Goal: Task Accomplishment & Management: Manage account settings

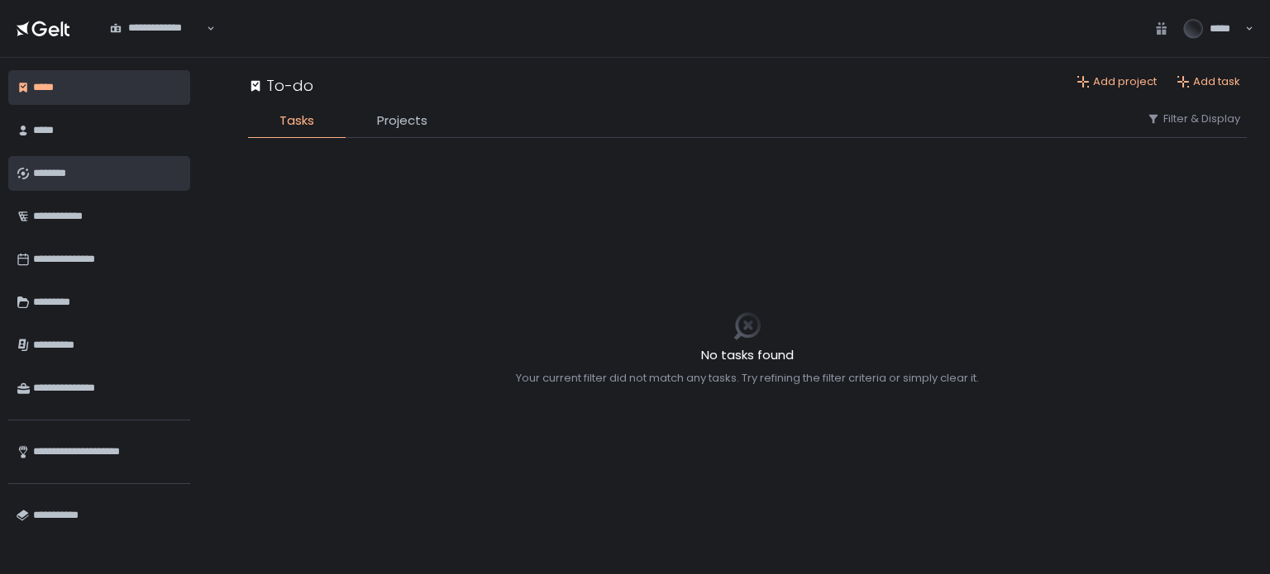
click at [57, 178] on div "********" at bounding box center [107, 174] width 149 height 28
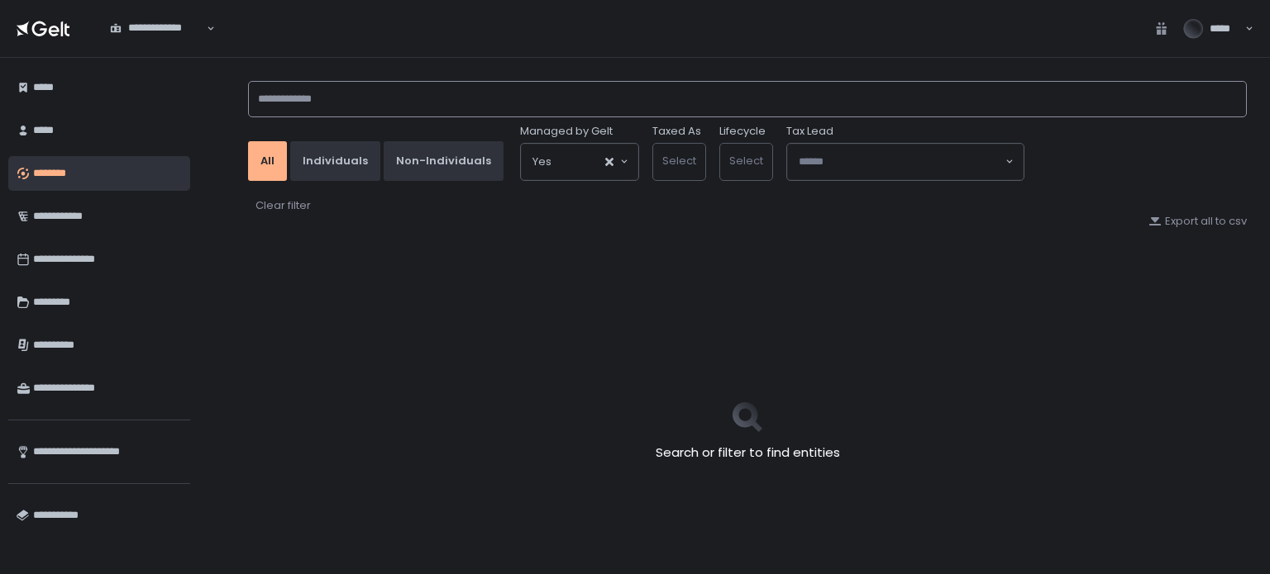
click at [309, 101] on input at bounding box center [747, 99] width 999 height 36
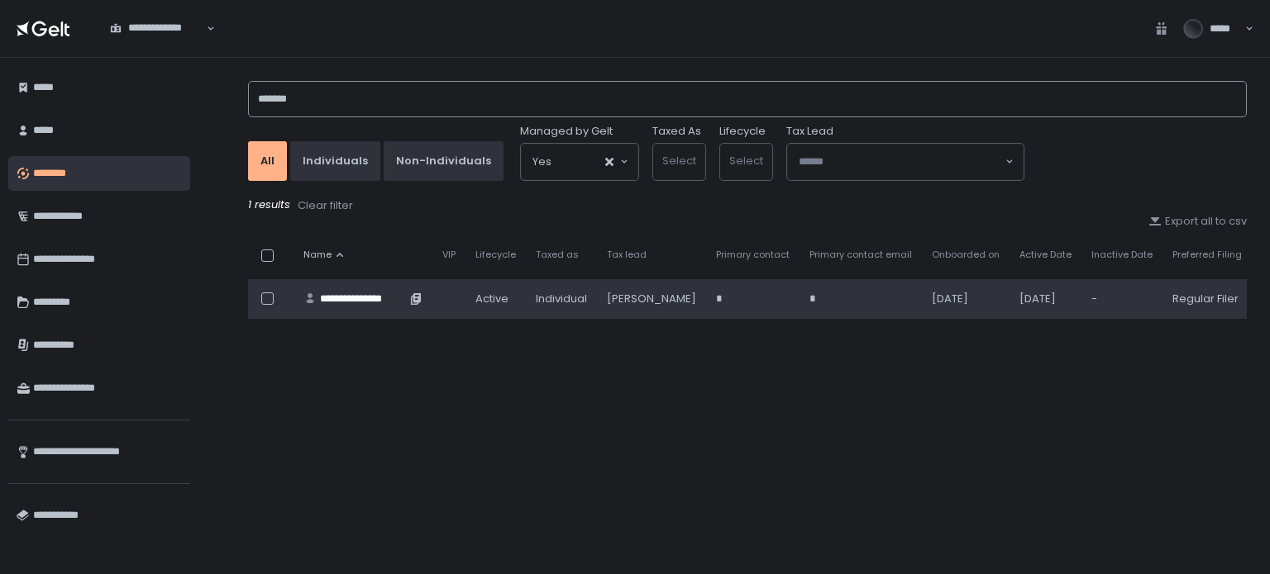
type input "*******"
click at [359, 297] on div "**********" at bounding box center [363, 299] width 86 height 15
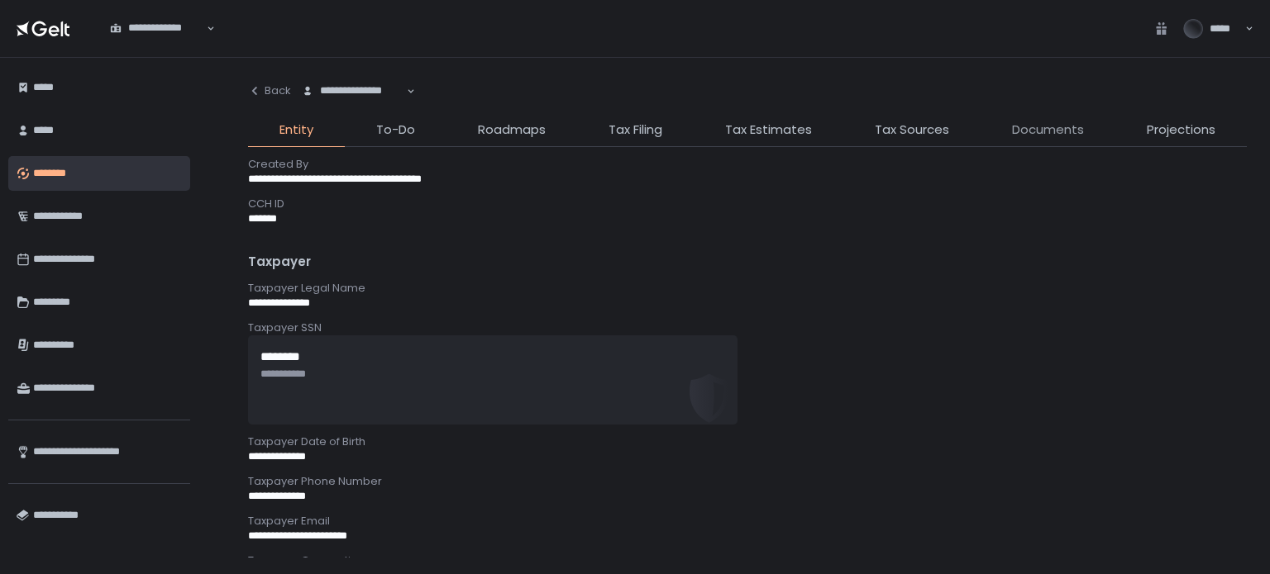
click at [1022, 133] on span "Documents" at bounding box center [1048, 130] width 72 height 19
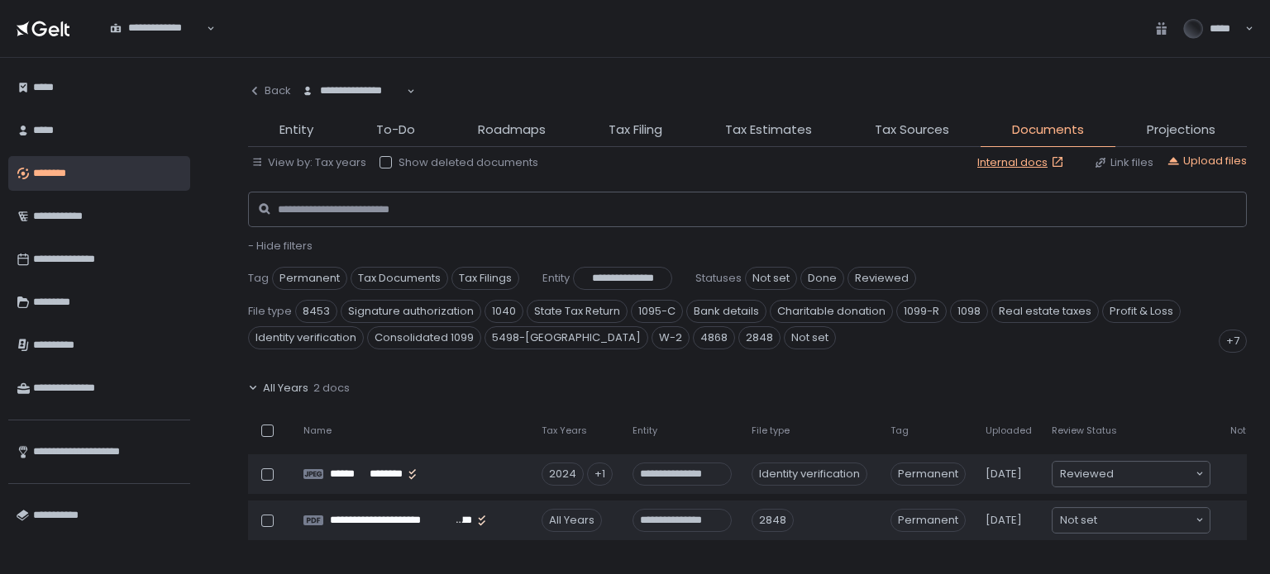
click at [278, 249] on span "- Hide filters" at bounding box center [280, 246] width 64 height 16
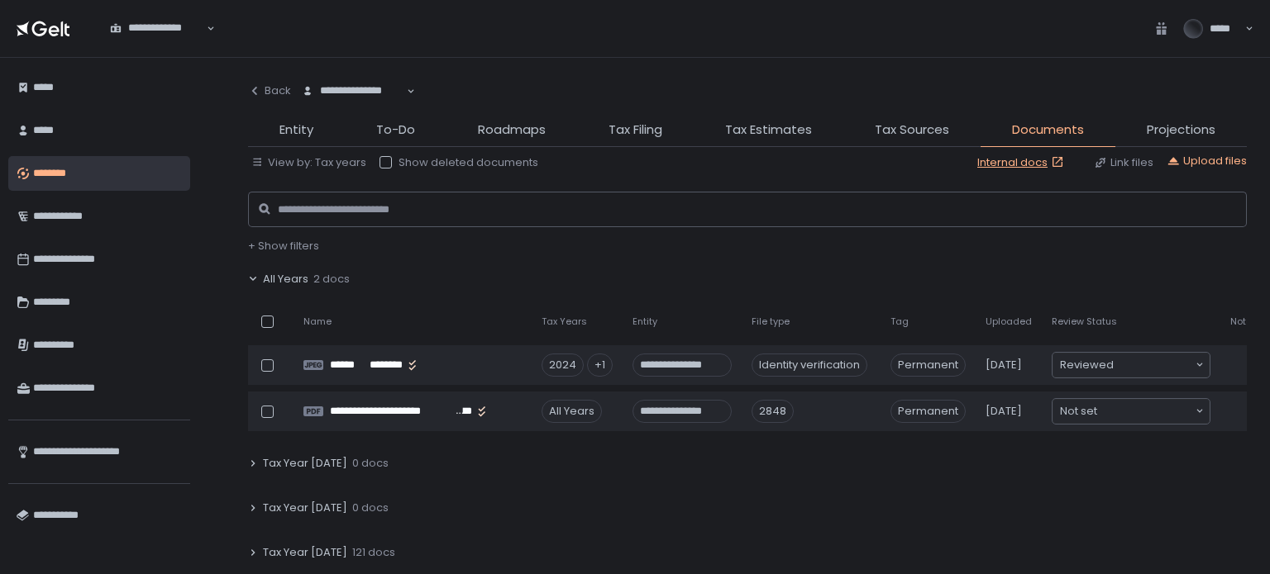
click at [291, 285] on span "All Years" at bounding box center [285, 279] width 45 height 15
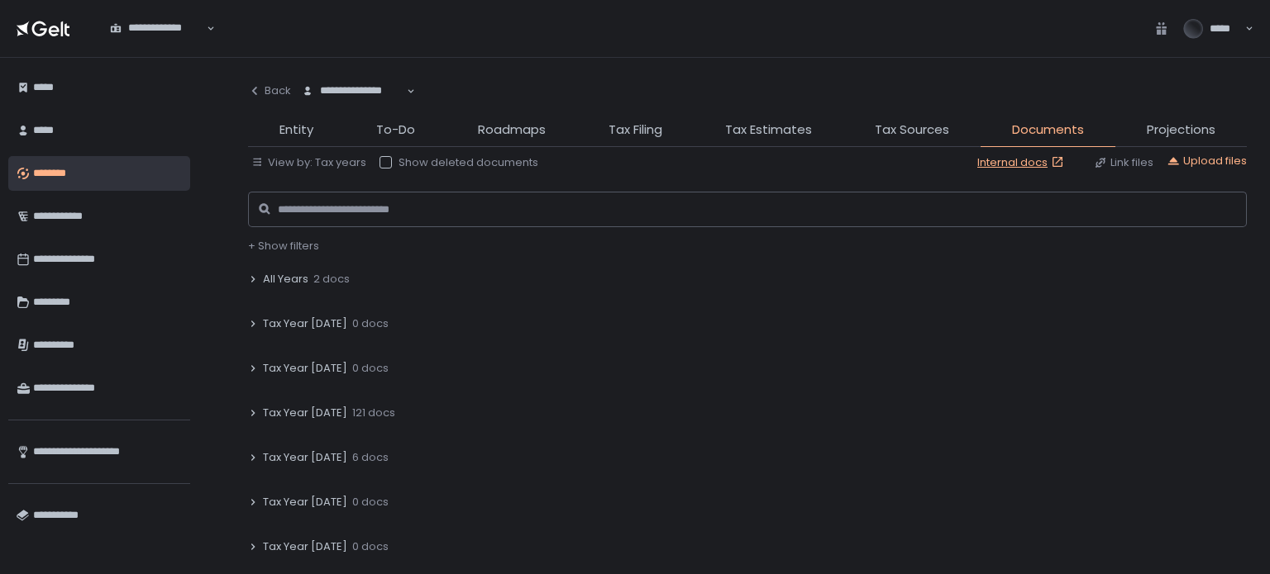
click at [321, 413] on span "Tax Year 2024" at bounding box center [305, 413] width 84 height 15
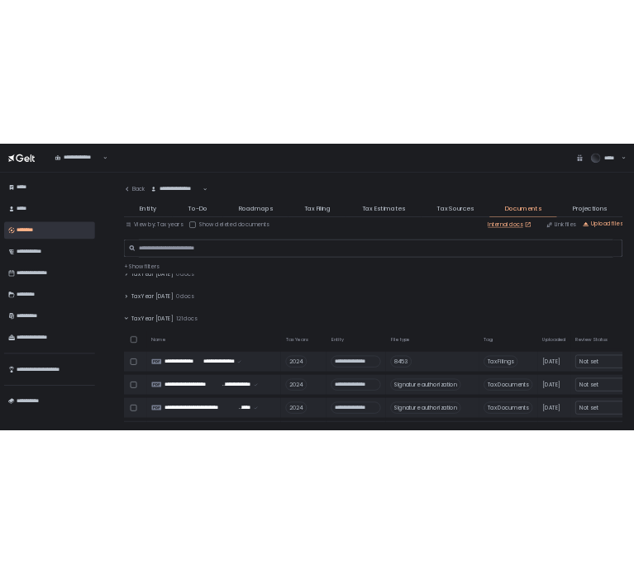
scroll to position [165, 0]
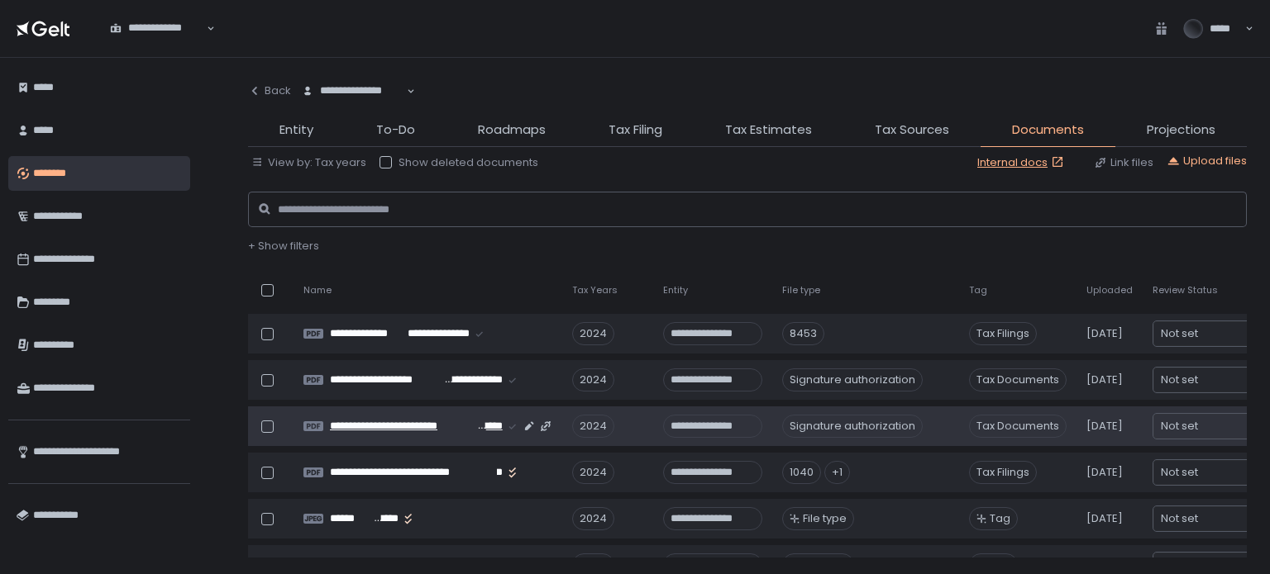
click at [480, 429] on span "**********" at bounding box center [488, 426] width 27 height 15
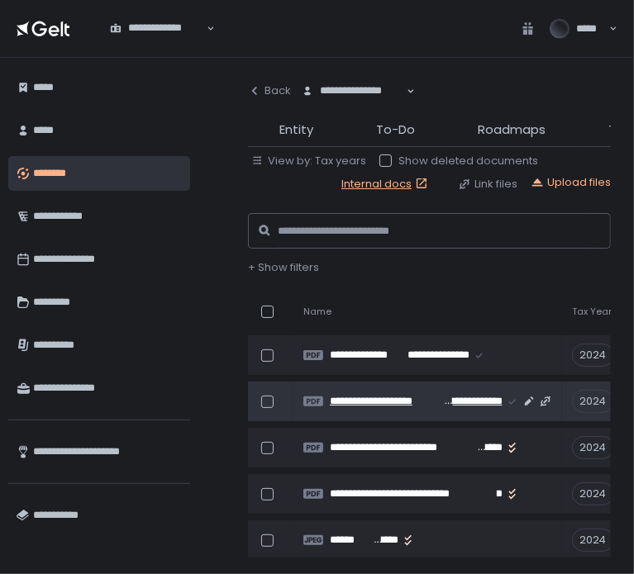
click at [403, 398] on span "**********" at bounding box center [386, 401] width 113 height 15
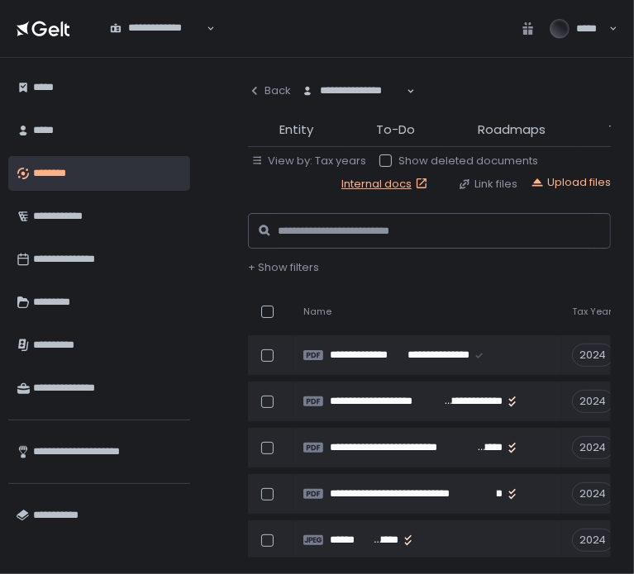
click at [447, 121] on li "Roadmaps" at bounding box center [511, 134] width 131 height 26
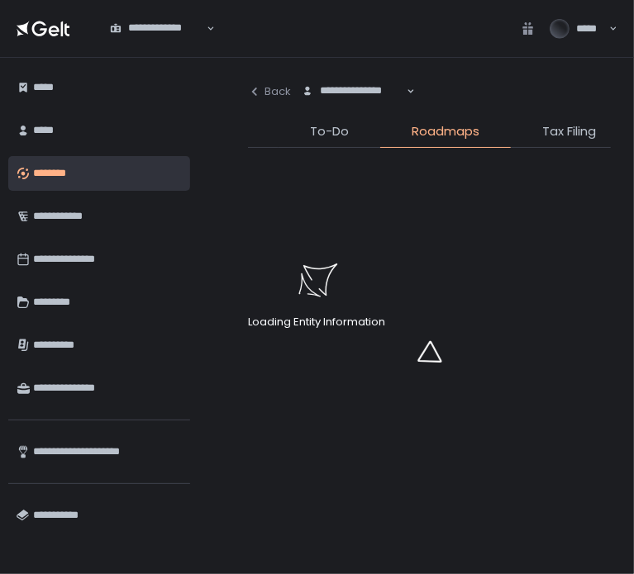
scroll to position [0, 99]
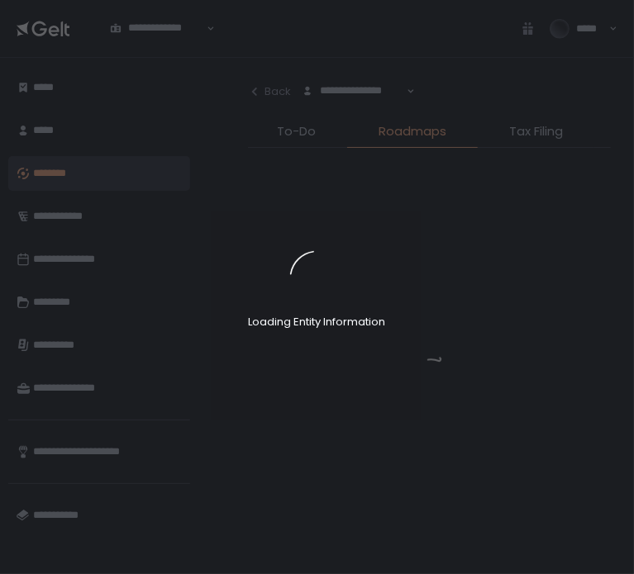
click at [548, 130] on div "Loading Entity Information" at bounding box center [317, 287] width 634 height 574
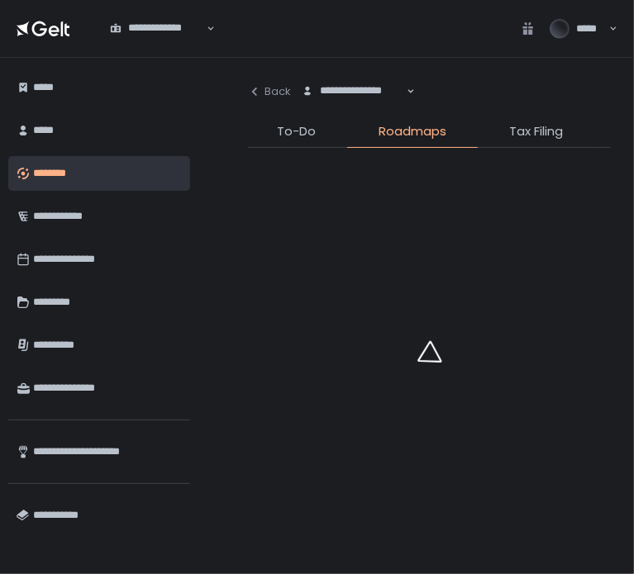
click at [548, 130] on span "Tax Filing" at bounding box center [536, 131] width 54 height 19
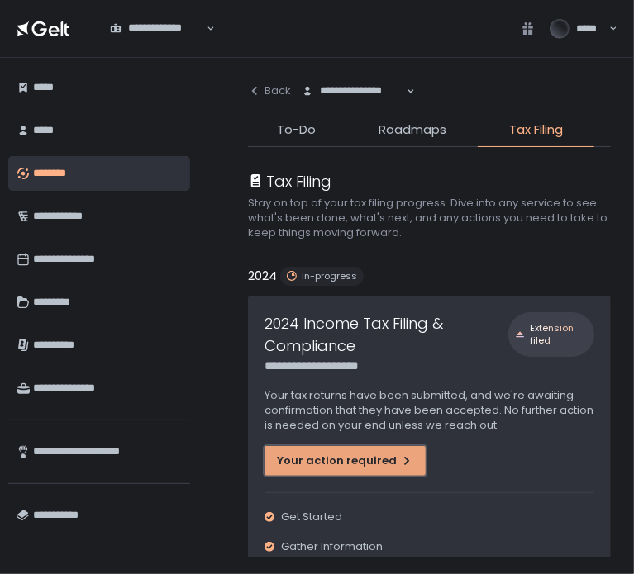
click at [350, 467] on div "Your action required" at bounding box center [345, 461] width 136 height 15
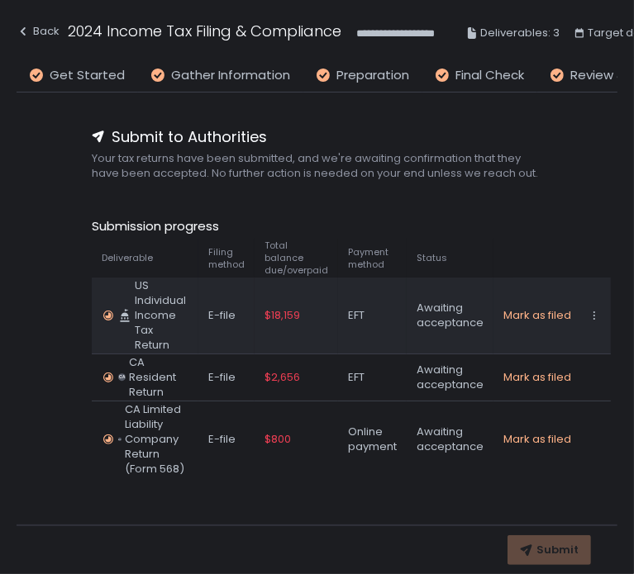
click at [323, 308] on div "$18,159" at bounding box center [297, 315] width 64 height 15
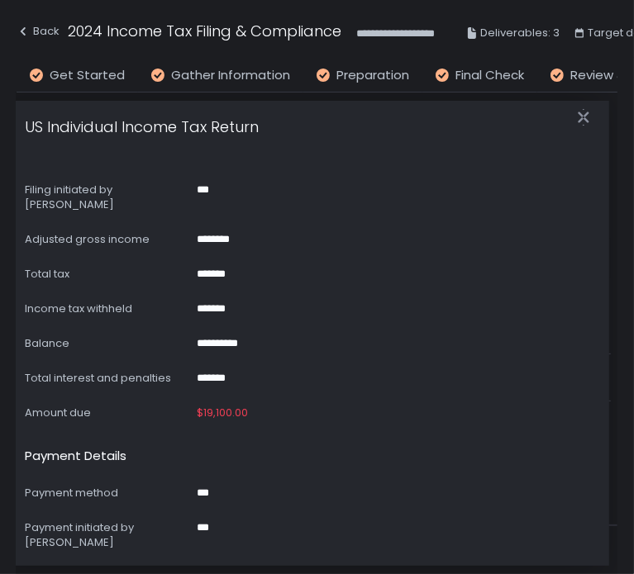
scroll to position [496, 0]
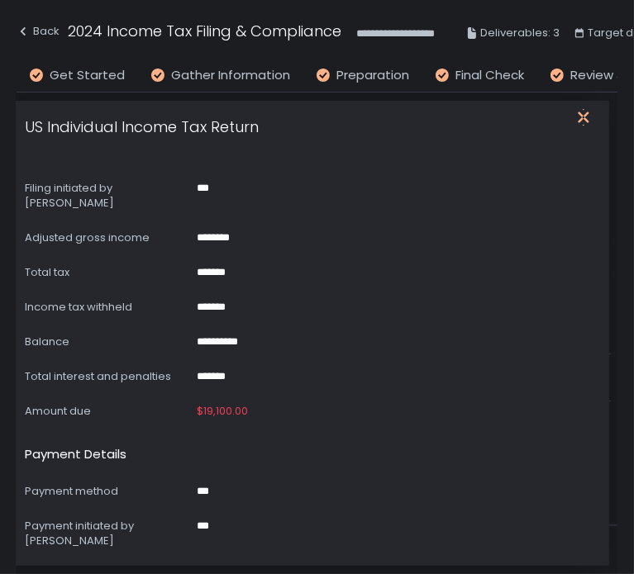
click at [585, 113] on icon "button" at bounding box center [583, 117] width 17 height 17
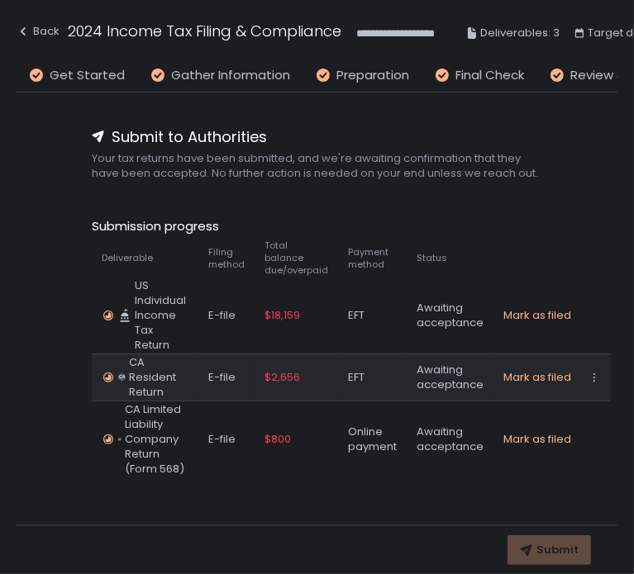
click at [271, 355] on td "$2,656" at bounding box center [296, 377] width 83 height 47
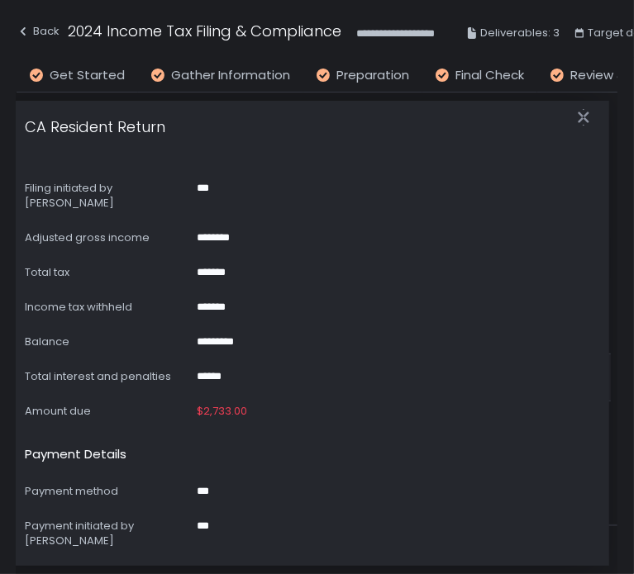
scroll to position [579, 0]
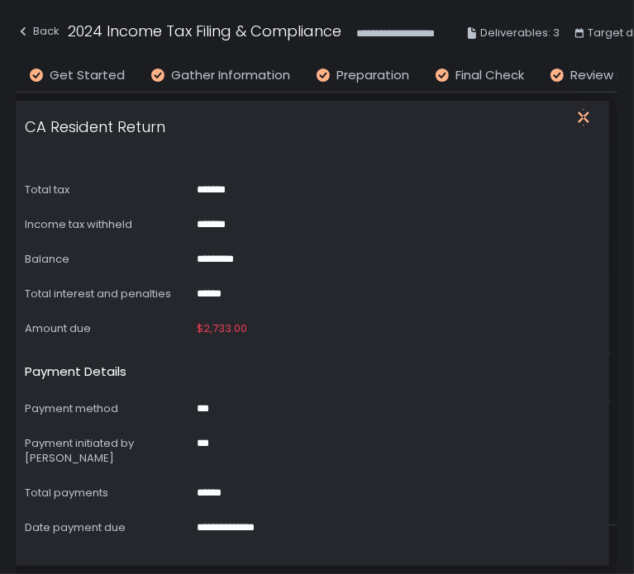
click at [584, 112] on icon "button" at bounding box center [583, 117] width 17 height 17
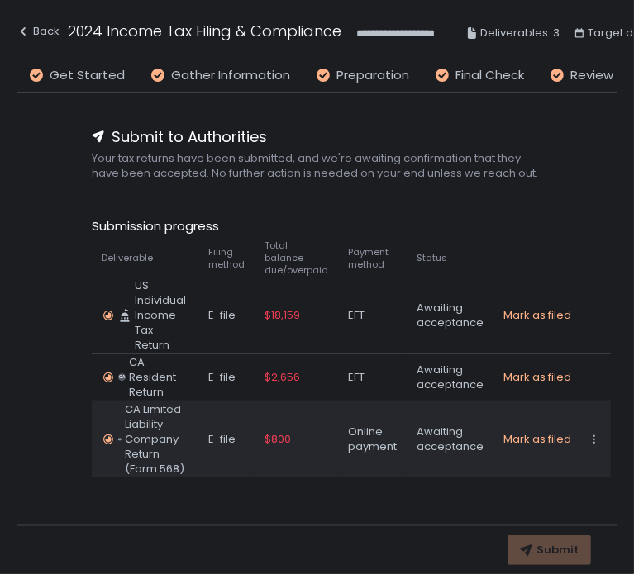
click at [274, 432] on span "$800" at bounding box center [278, 439] width 26 height 15
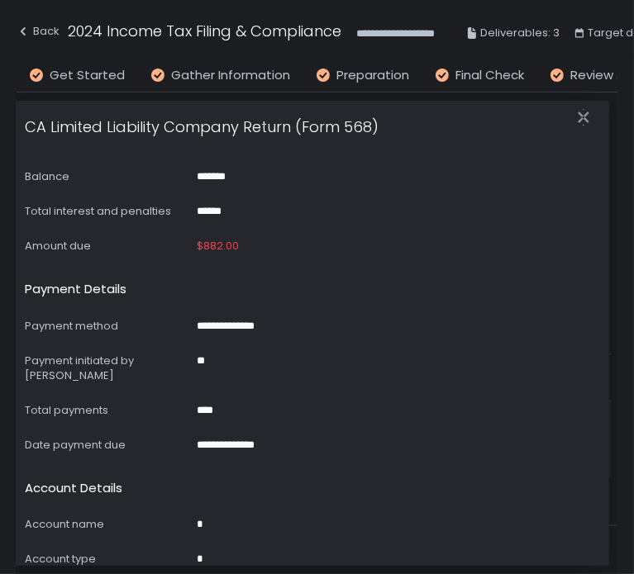
scroll to position [496, 0]
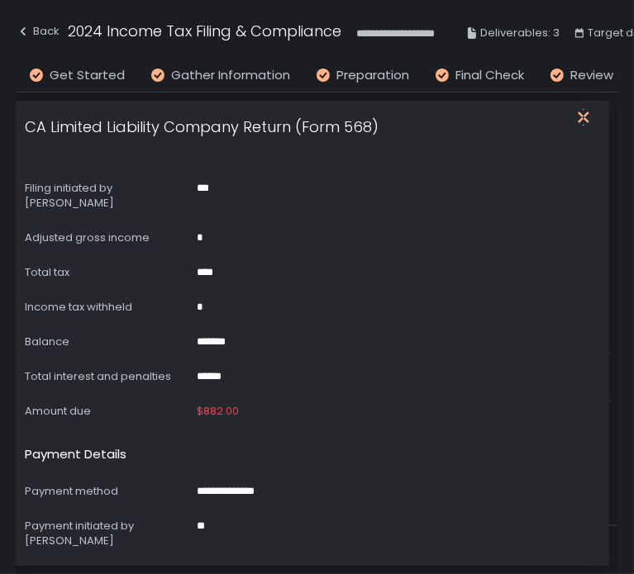
click at [584, 115] on icon "button" at bounding box center [583, 117] width 17 height 17
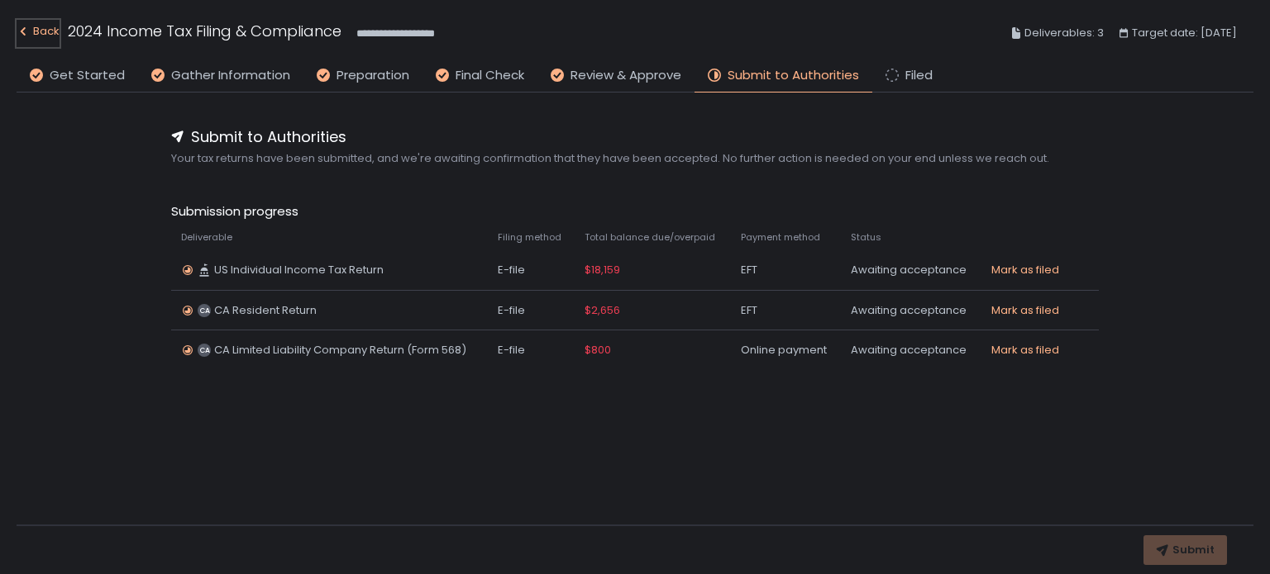
click at [47, 32] on div "Back" at bounding box center [38, 31] width 43 height 20
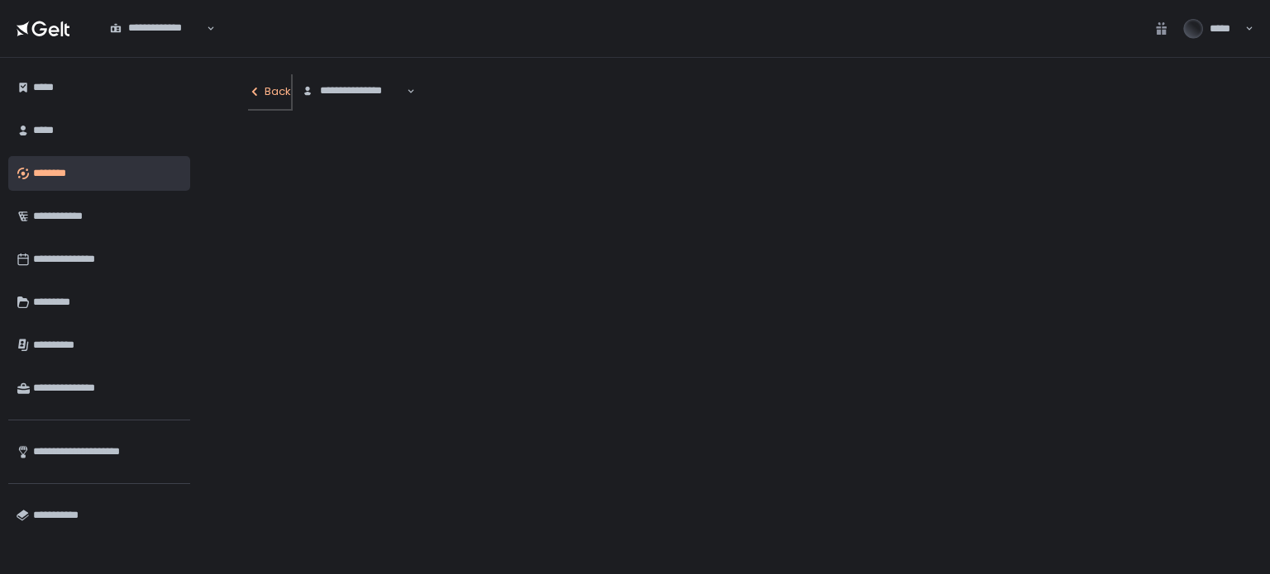
click at [288, 92] on div "Back" at bounding box center [269, 91] width 43 height 15
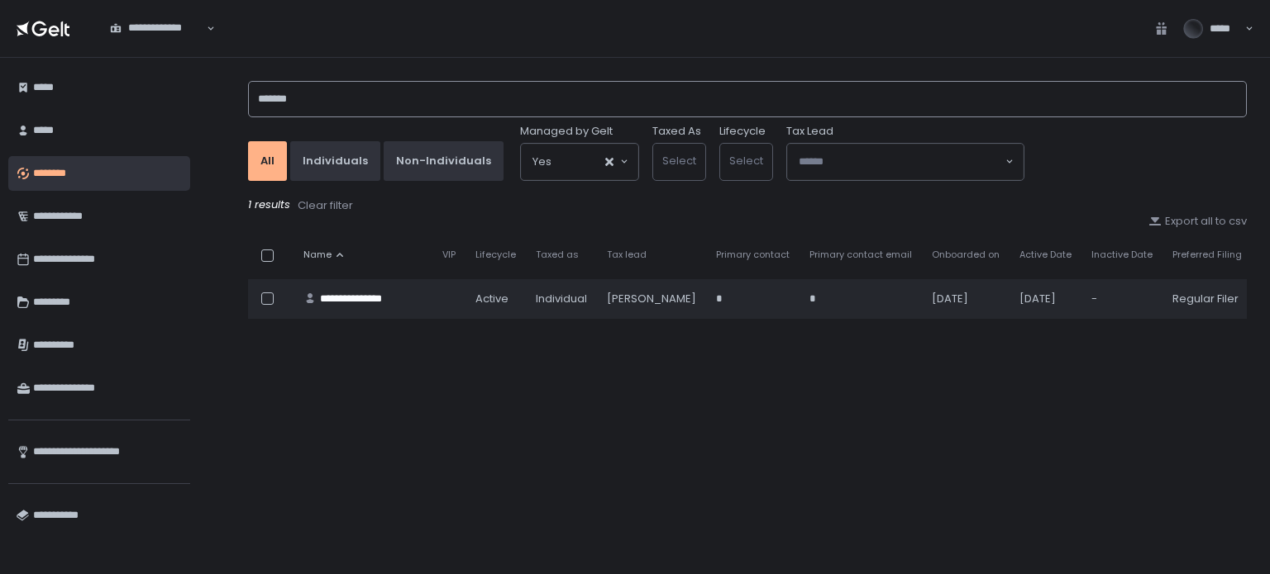
drag, startPoint x: 307, startPoint y: 89, endPoint x: 251, endPoint y: 93, distance: 56.3
click at [251, 93] on input "*******" at bounding box center [747, 99] width 999 height 36
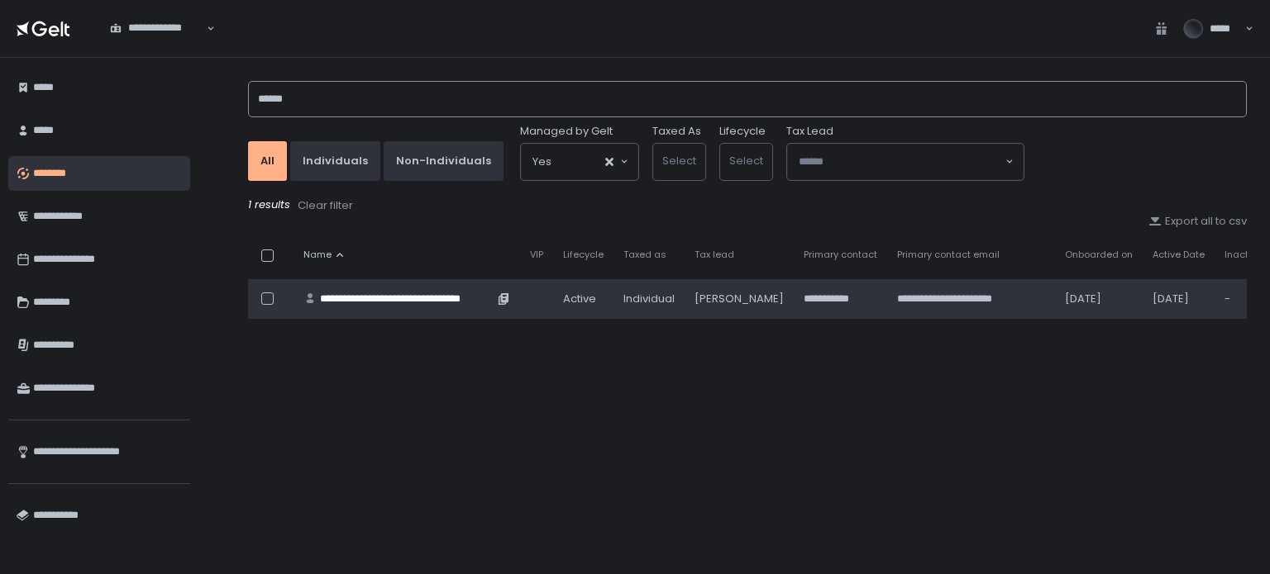
type input "******"
click at [390, 294] on div "**********" at bounding box center [407, 299] width 174 height 15
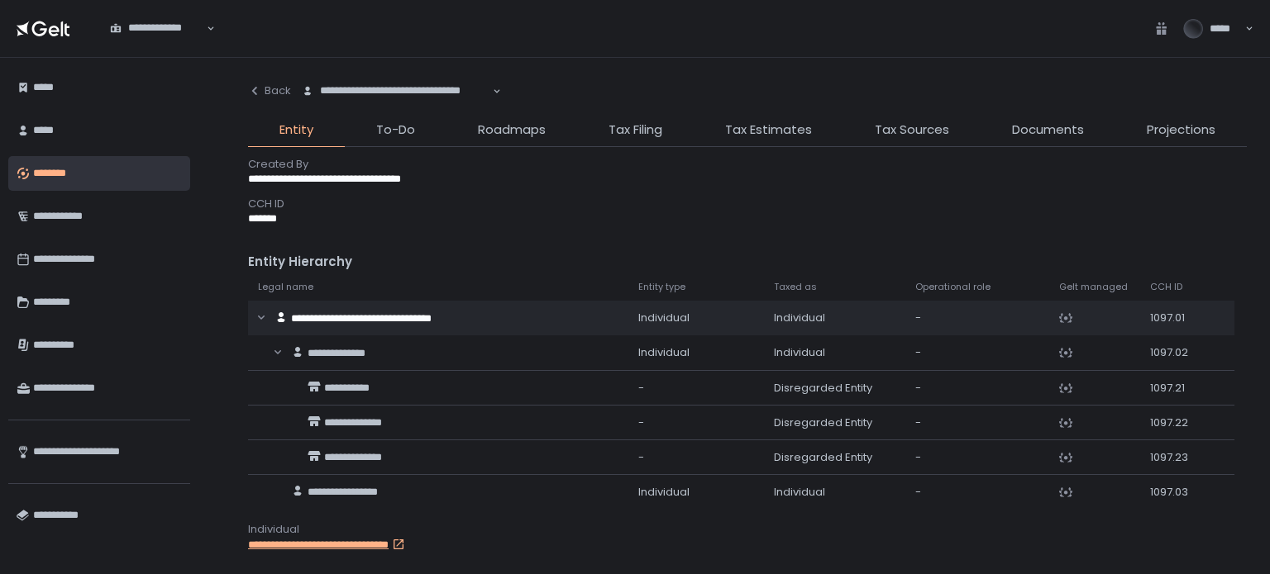
click at [228, 337] on div "**********" at bounding box center [747, 316] width 1045 height 517
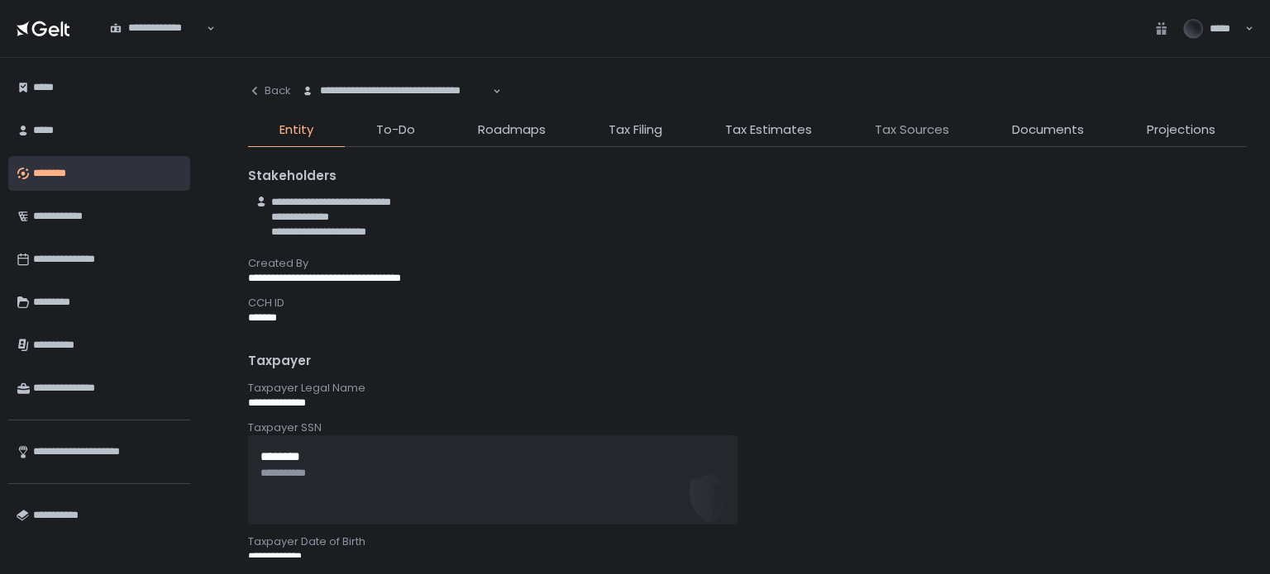
click at [933, 131] on span "Tax Sources" at bounding box center [912, 130] width 74 height 19
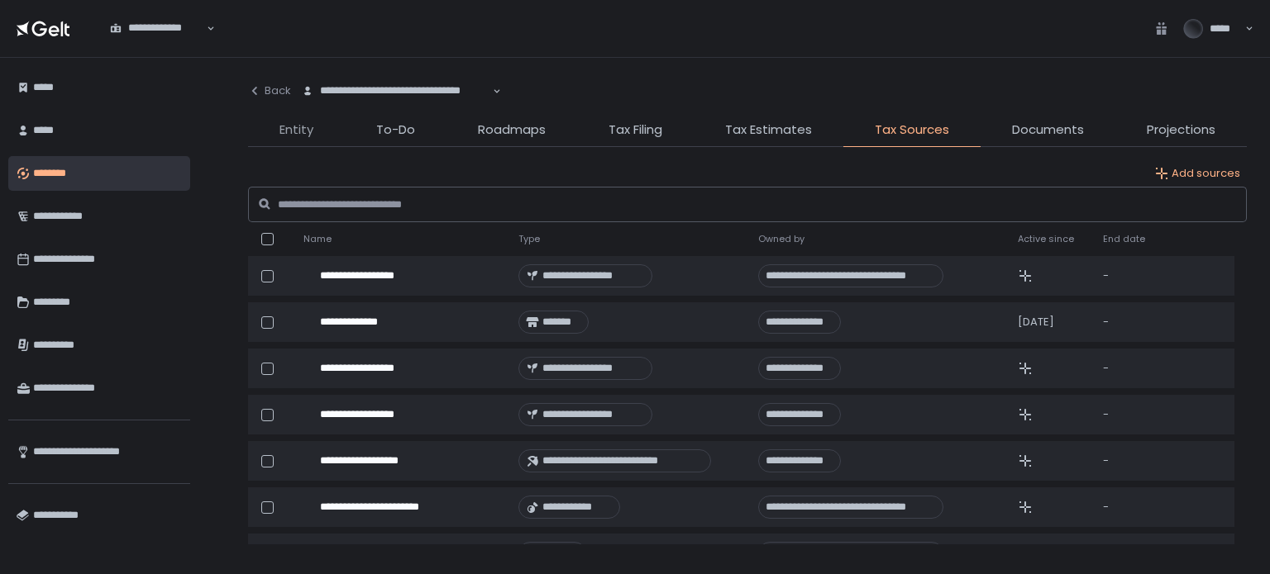
click at [301, 131] on span "Entity" at bounding box center [296, 130] width 34 height 19
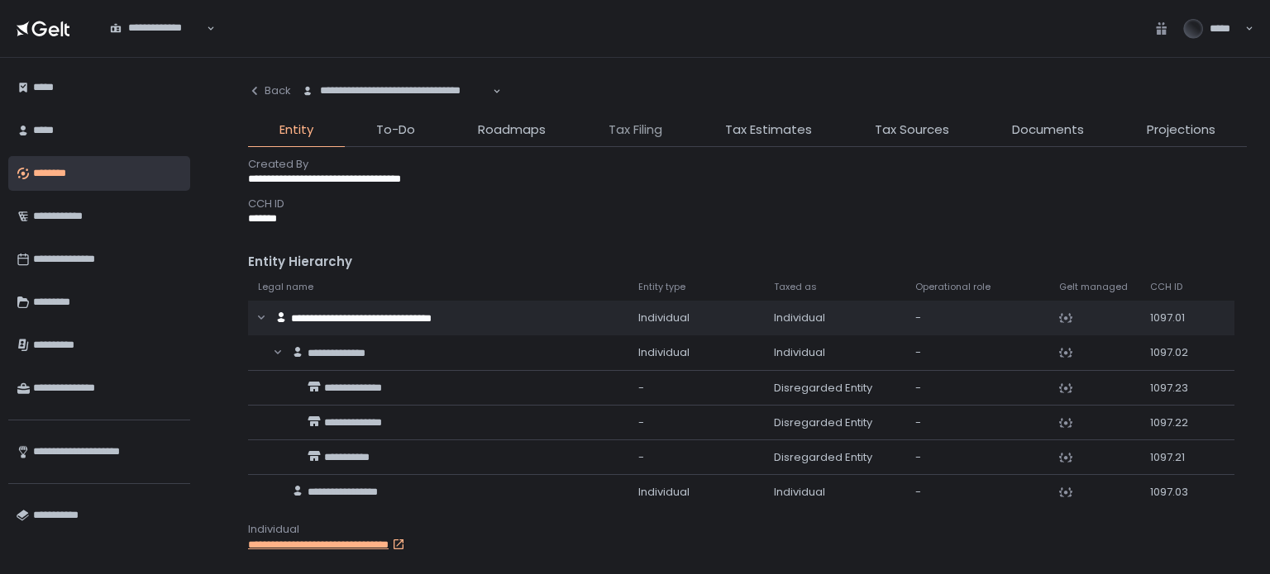
click at [632, 134] on span "Tax Filing" at bounding box center [635, 130] width 54 height 19
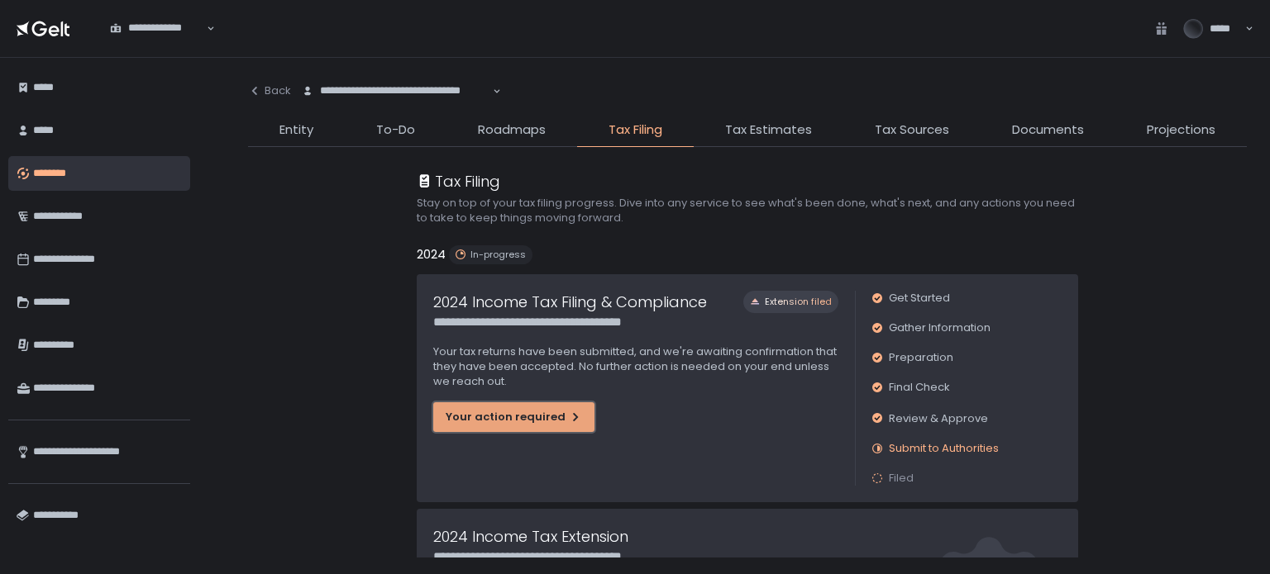
click at [520, 412] on div "Your action required" at bounding box center [514, 417] width 136 height 15
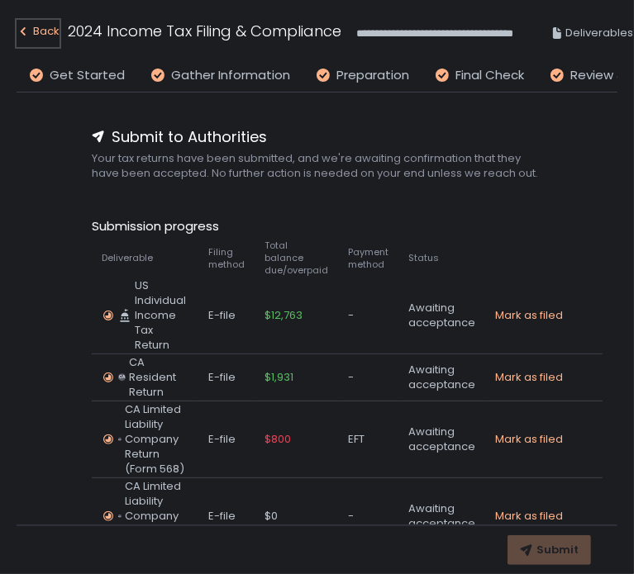
click at [30, 24] on div "Back" at bounding box center [38, 31] width 43 height 20
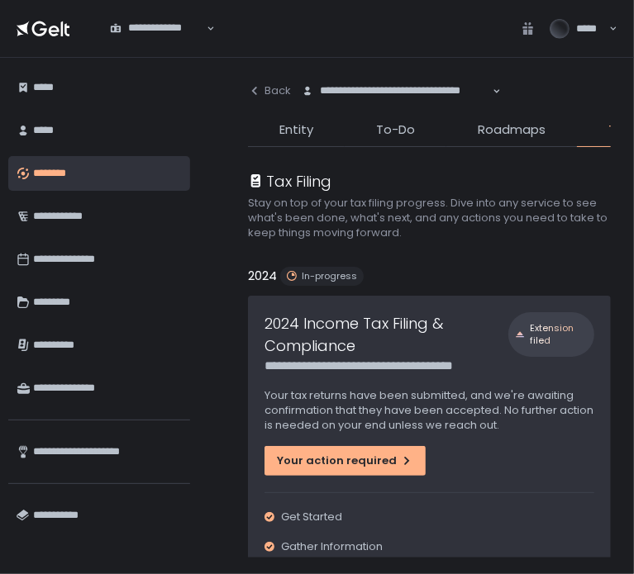
click at [350, 131] on div at bounding box center [317, 287] width 634 height 574
click at [354, 131] on li "To-Do" at bounding box center [396, 134] width 102 height 26
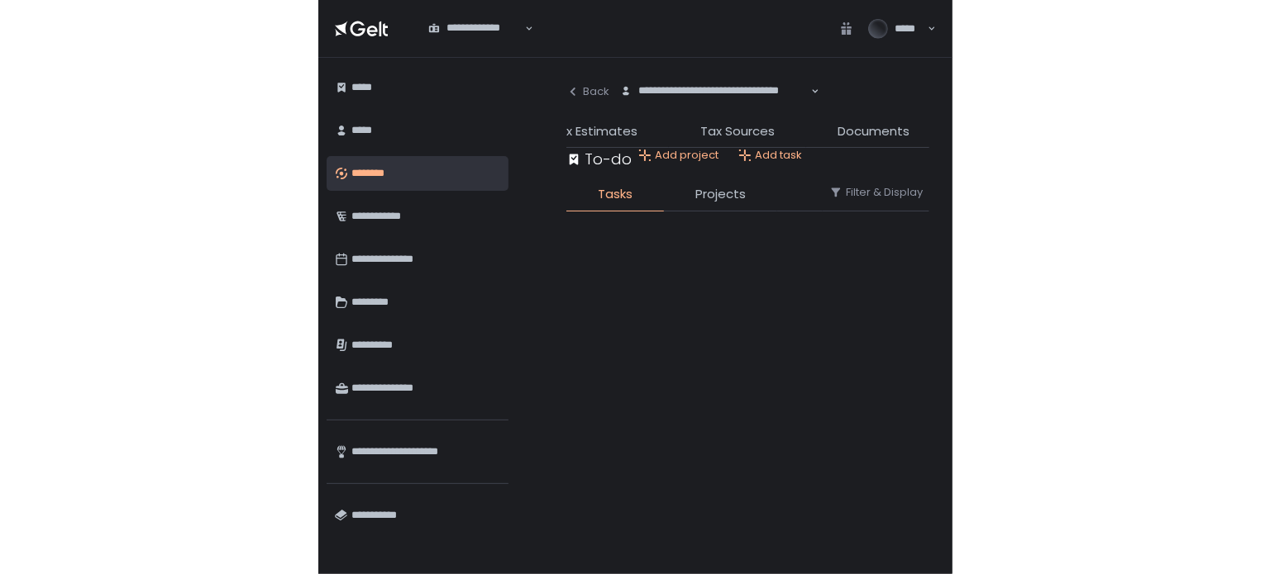
scroll to position [0, 529]
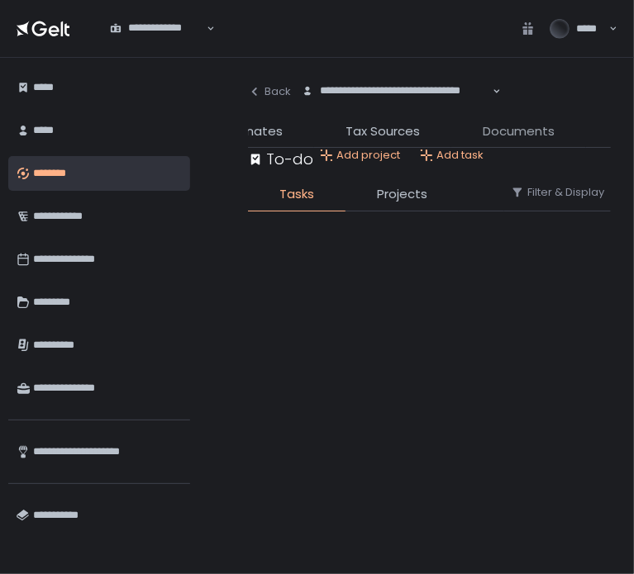
click at [525, 133] on span "Documents" at bounding box center [519, 131] width 72 height 19
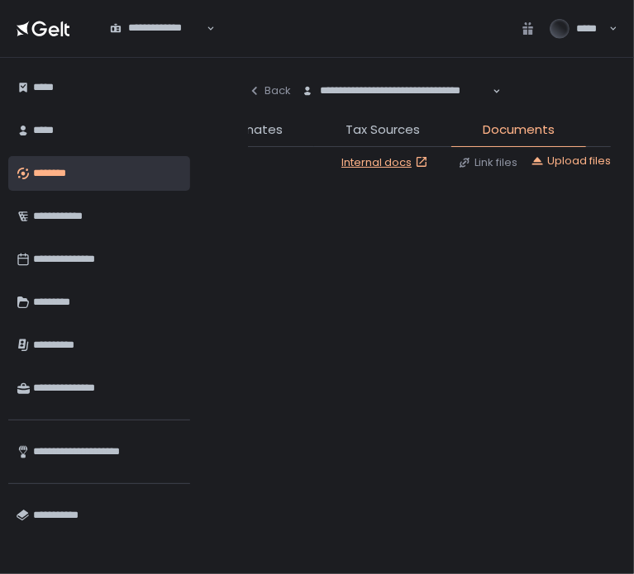
click at [503, 126] on span "Documents" at bounding box center [519, 130] width 72 height 19
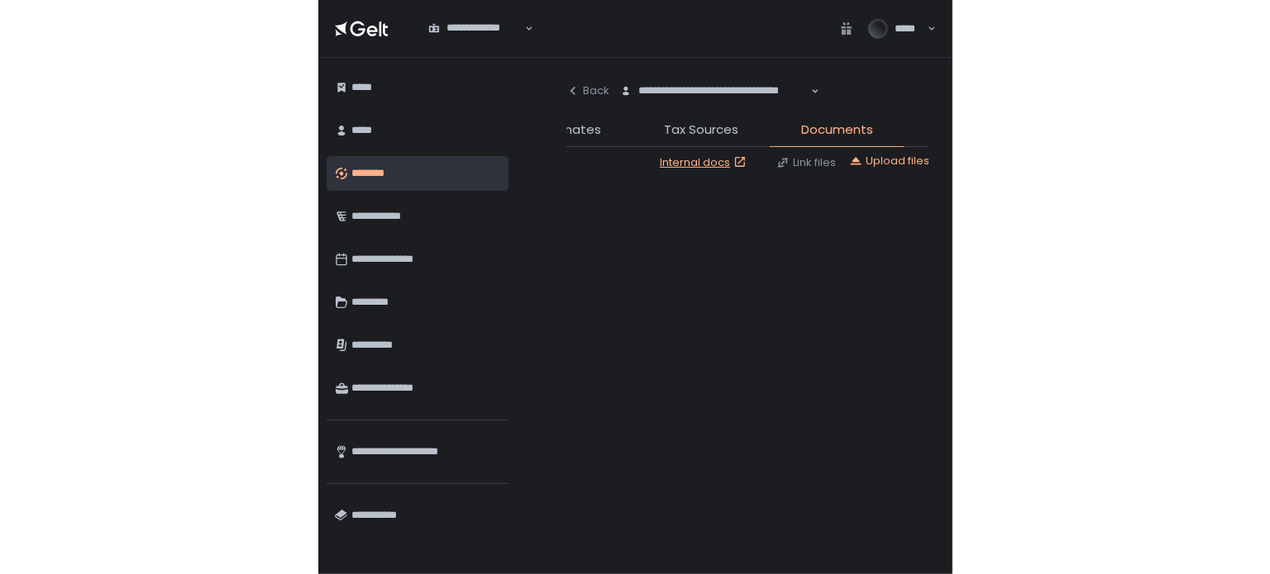
scroll to position [0, 262]
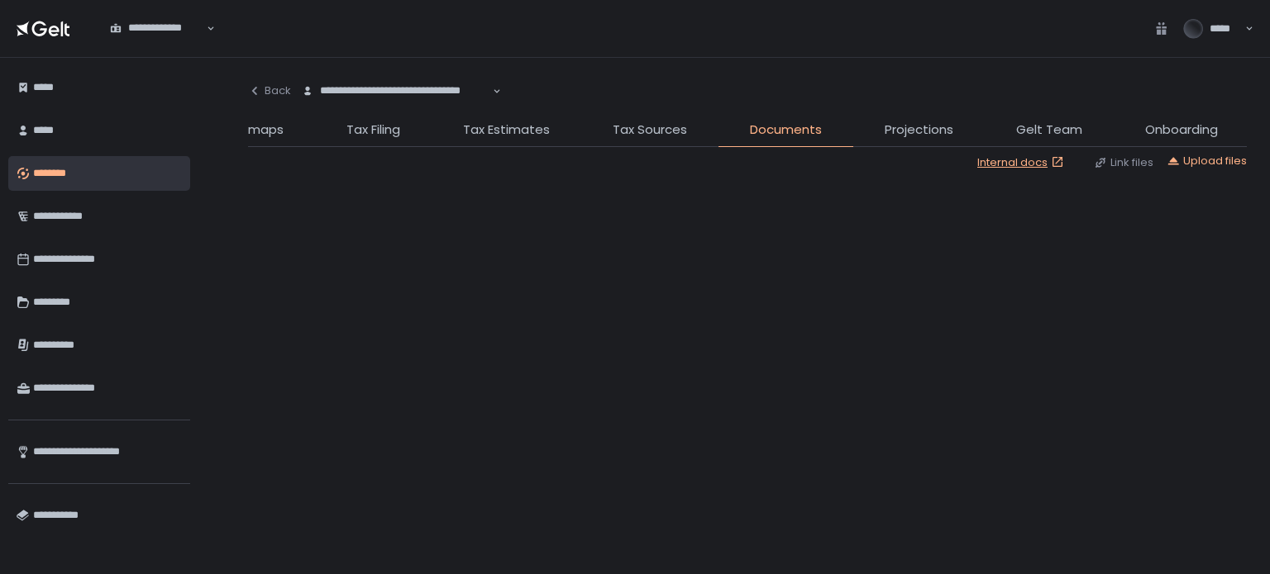
click at [770, 128] on span "Documents" at bounding box center [786, 130] width 72 height 19
click at [660, 125] on span "Tax Sources" at bounding box center [649, 130] width 74 height 19
click at [777, 132] on span "Documents" at bounding box center [786, 131] width 72 height 19
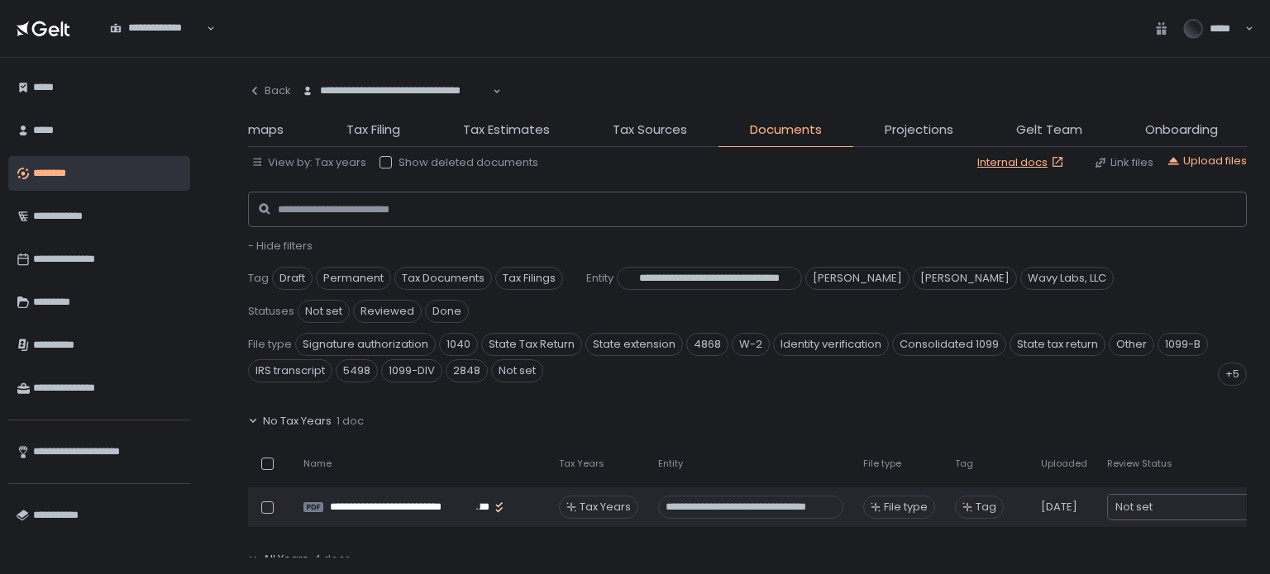
click at [286, 245] on span "- Hide filters" at bounding box center [280, 246] width 64 height 16
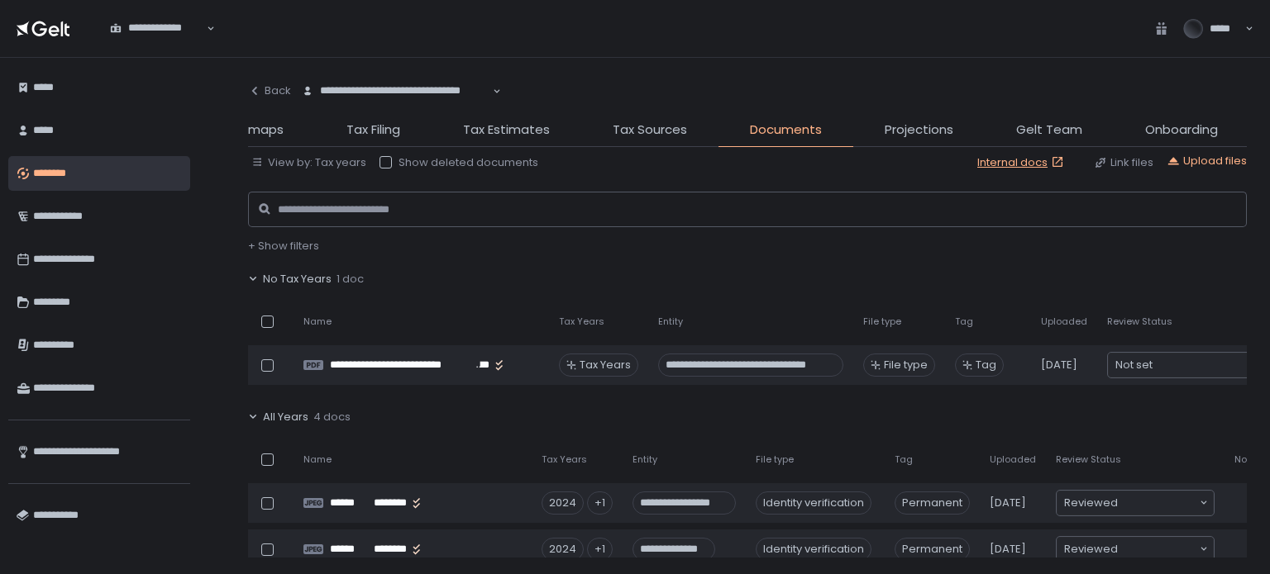
click at [284, 272] on span "No Tax Years" at bounding box center [297, 279] width 69 height 15
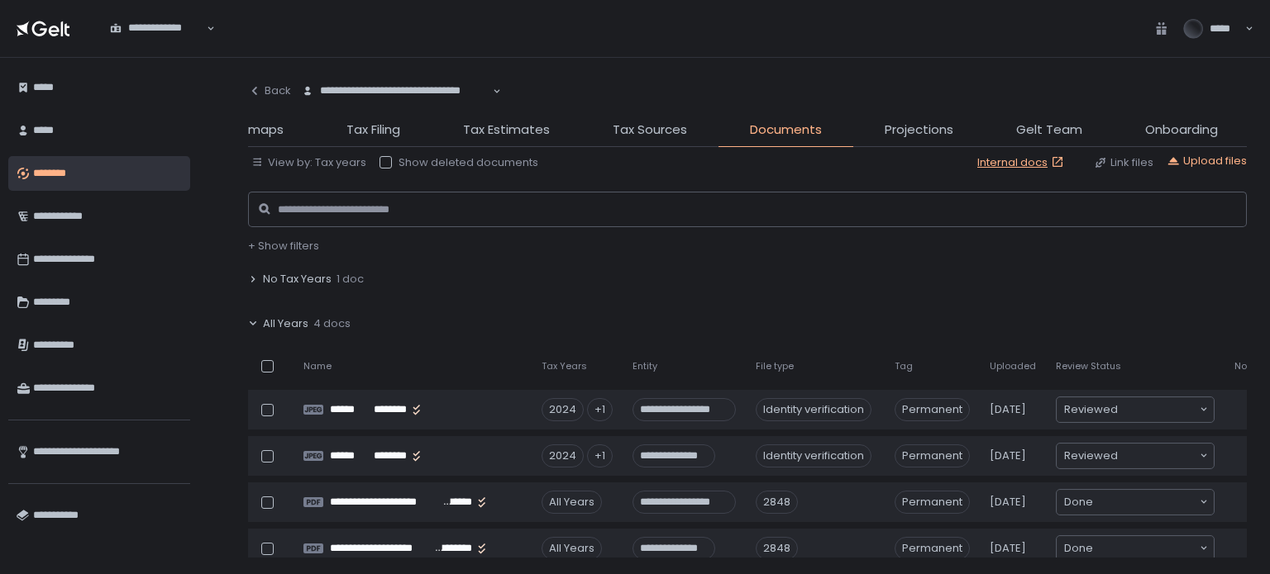
click at [302, 322] on span "All Years" at bounding box center [285, 324] width 45 height 15
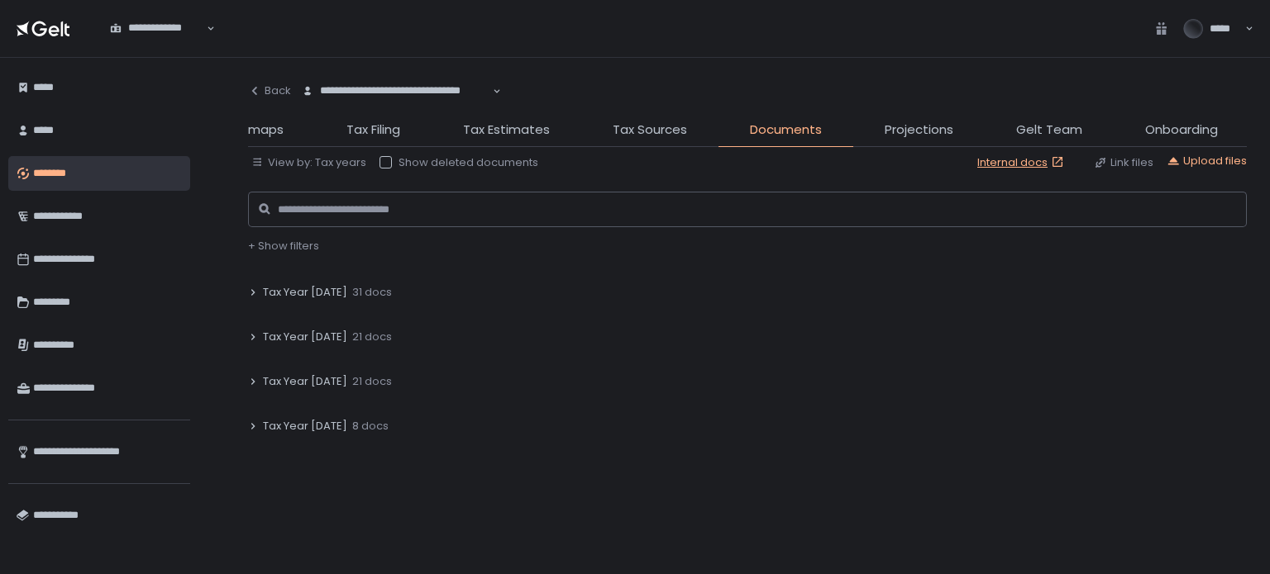
scroll to position [83, 0]
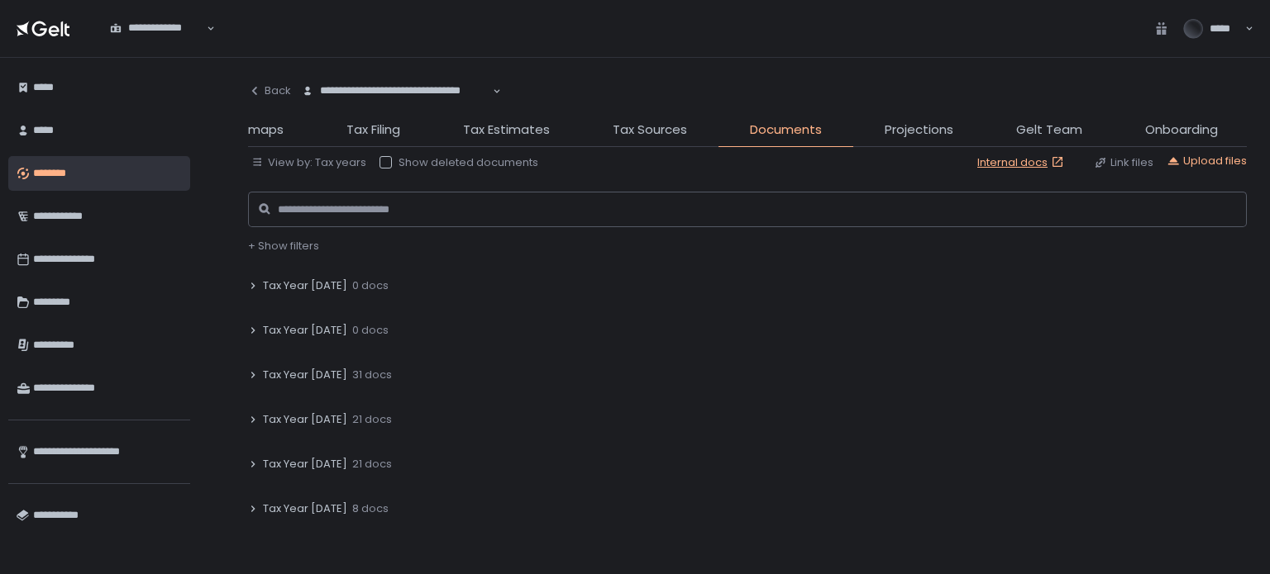
click at [312, 373] on span "Tax Year 2024" at bounding box center [305, 375] width 84 height 15
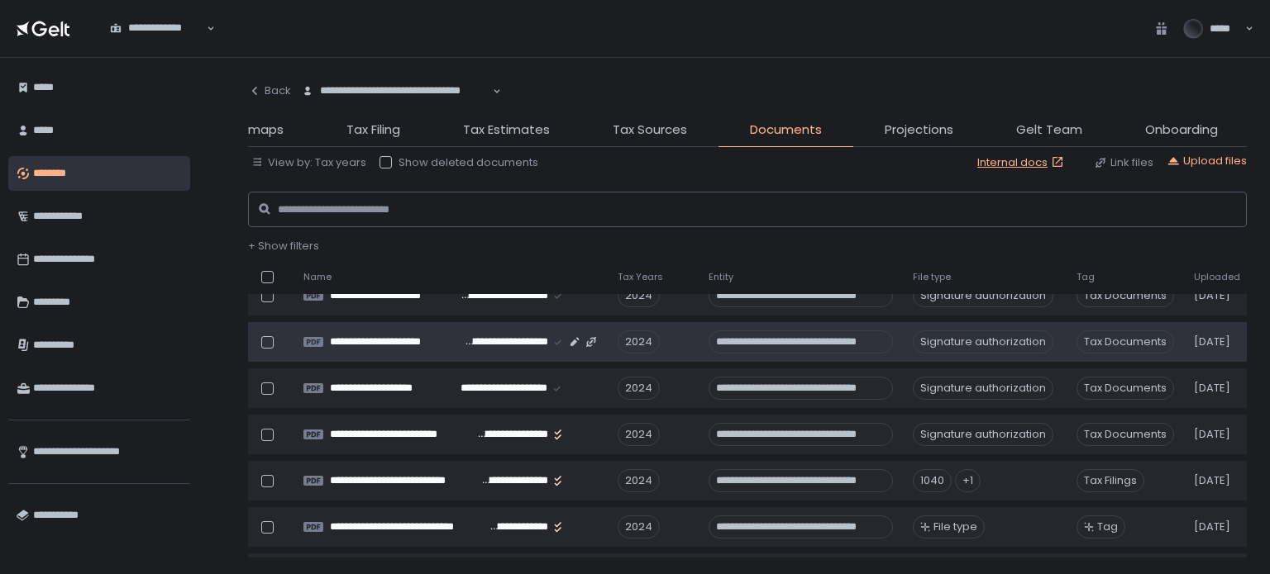
scroll to position [165, 0]
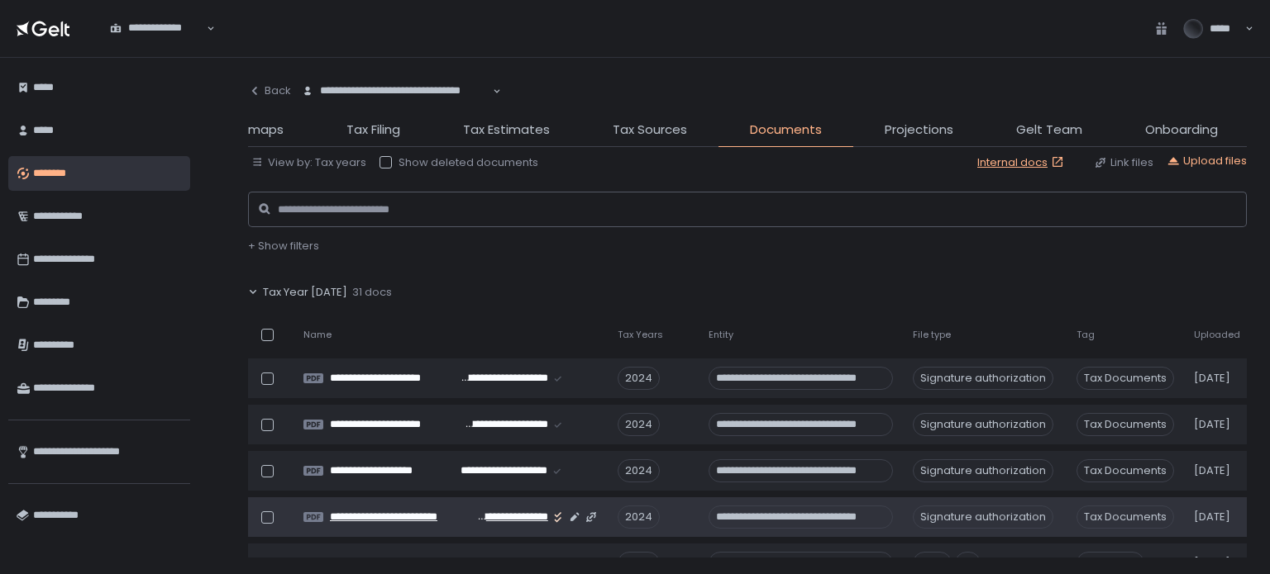
click at [463, 518] on span "**********" at bounding box center [402, 517] width 145 height 15
